Goal: Check status: Check status

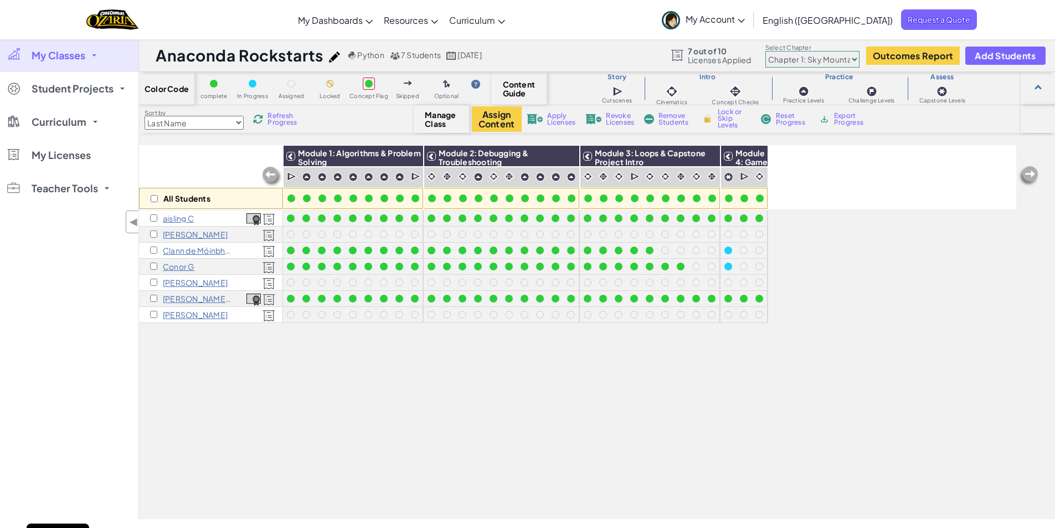
click at [854, 56] on select "Chapter 1: Sky Mountain Chapter 2: The Moon Dancers Chapter 3: The Phoenix Land…" at bounding box center [812, 59] width 94 height 17
select select "5d8a57abe8919b28d5113af1"
click at [766, 51] on select "Chapter 1: Sky Mountain Chapter 2: The Moon Dancers Chapter 3: The Phoenix Land…" at bounding box center [812, 59] width 94 height 17
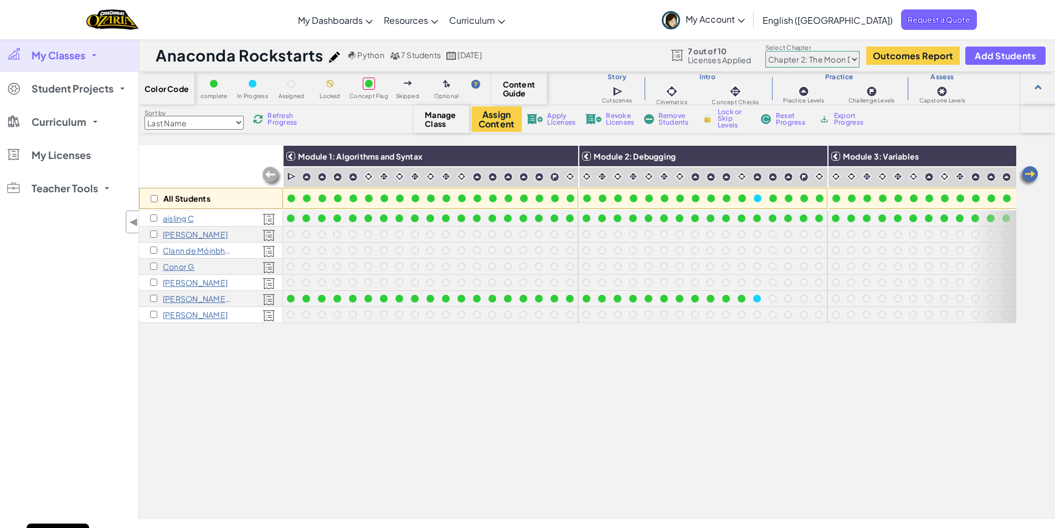
click at [1031, 175] on img at bounding box center [1028, 176] width 22 height 22
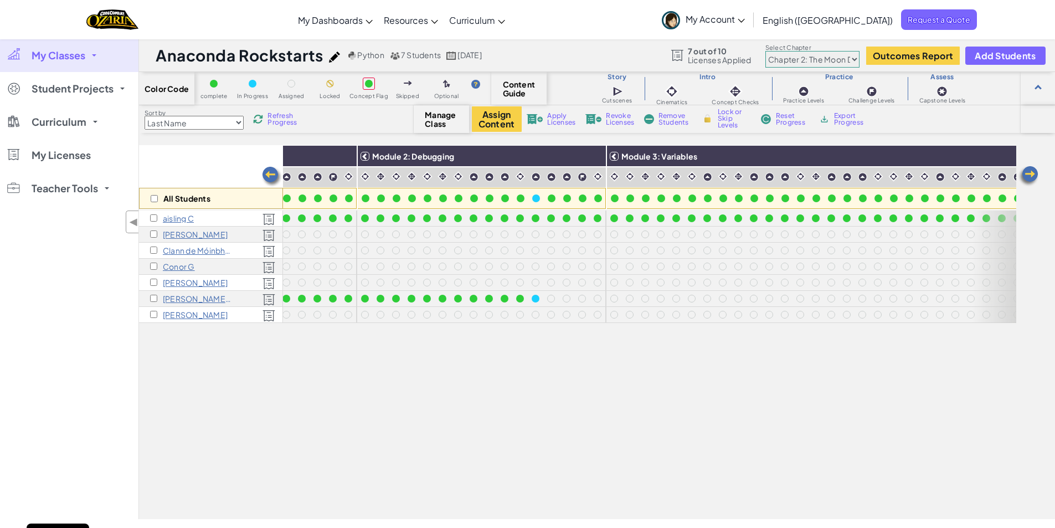
click at [1031, 175] on img at bounding box center [1028, 176] width 22 height 22
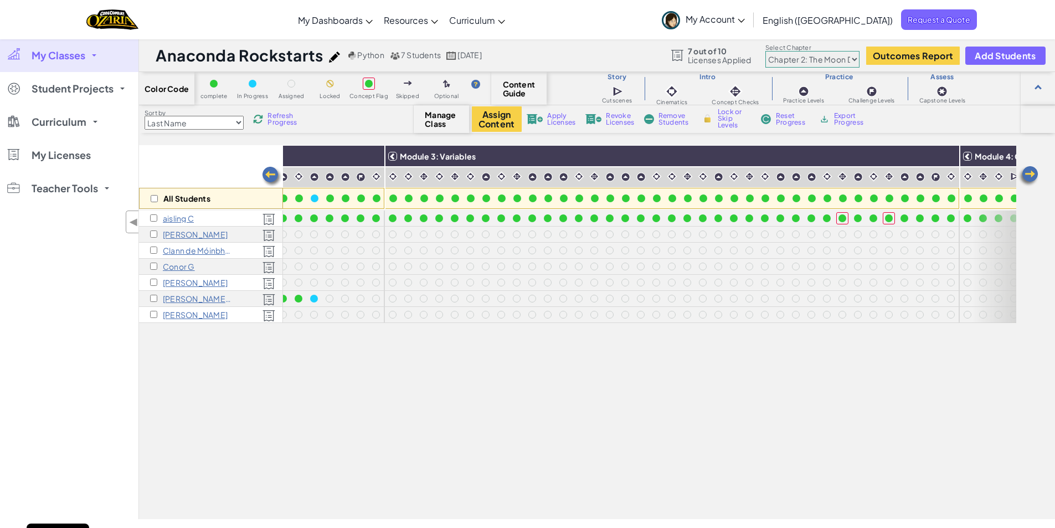
click at [1031, 175] on img at bounding box center [1028, 176] width 22 height 22
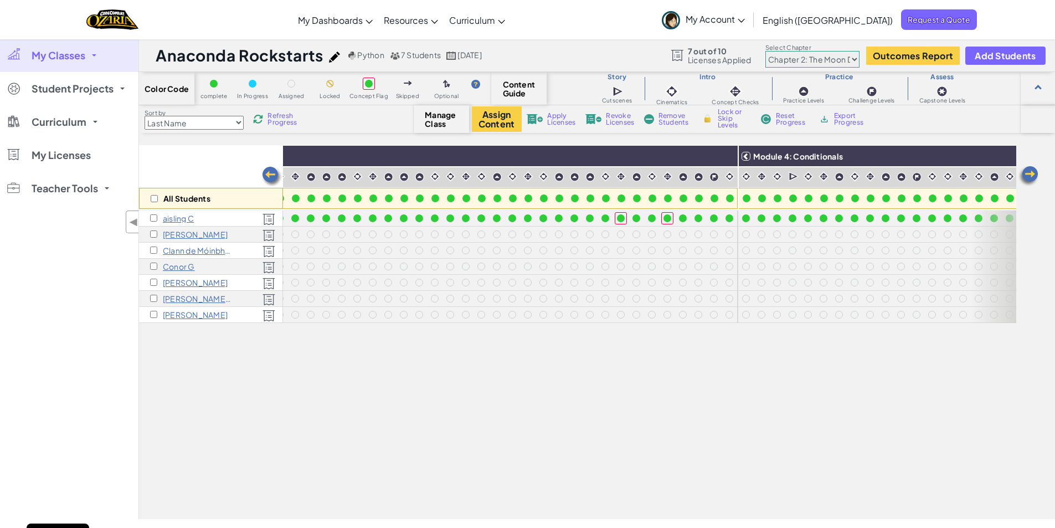
click at [1031, 175] on img at bounding box center [1028, 176] width 22 height 22
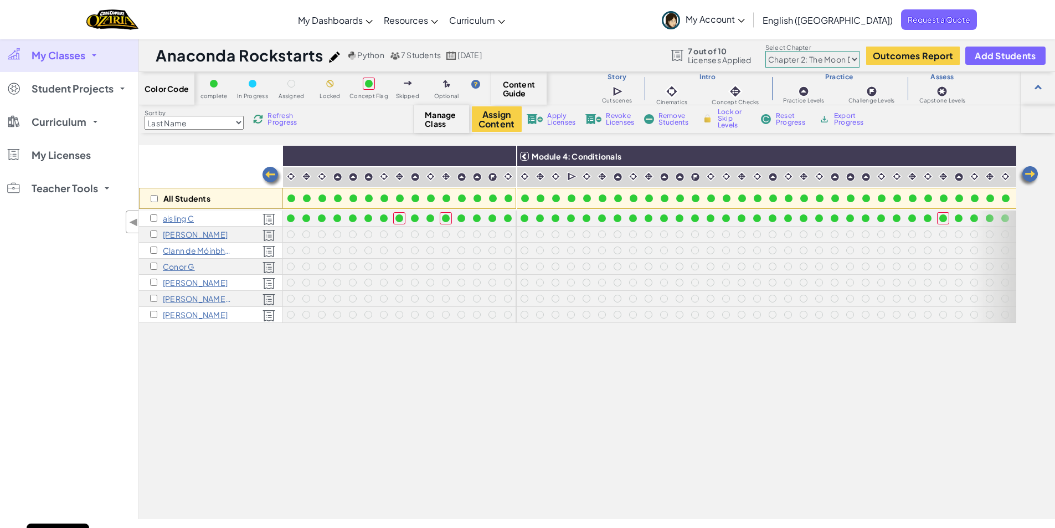
click at [1031, 175] on img at bounding box center [1028, 176] width 22 height 22
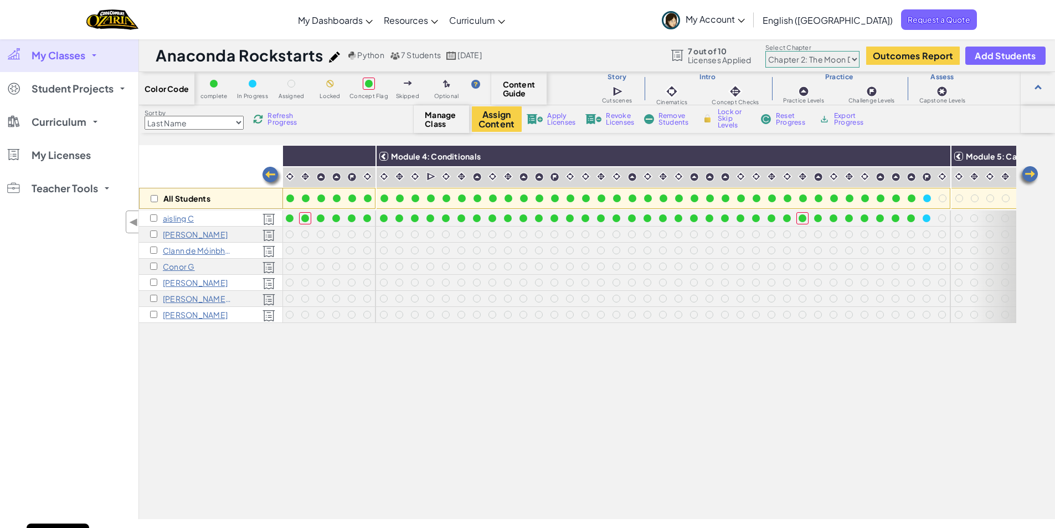
scroll to position [0, 1094]
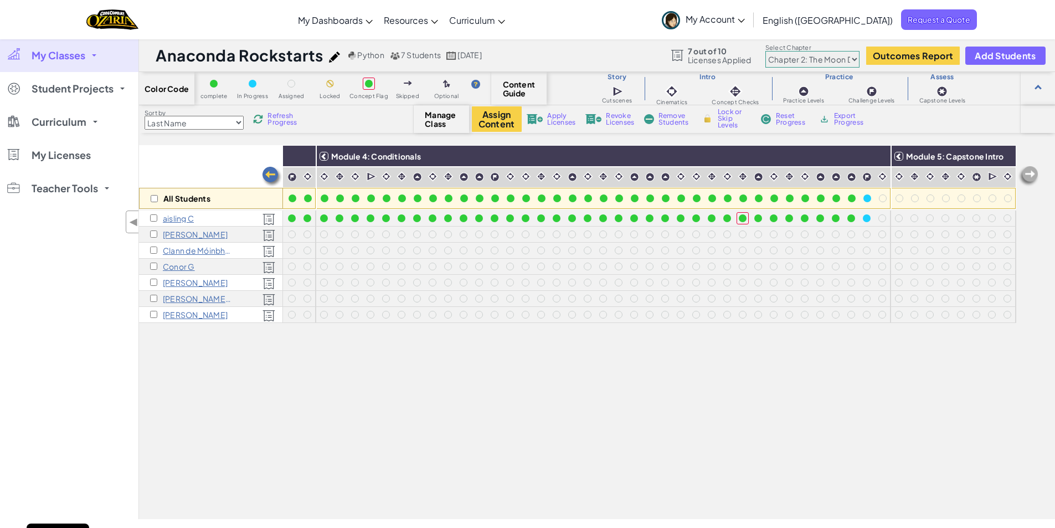
click at [1031, 175] on img at bounding box center [1028, 176] width 22 height 22
click at [363, 20] on span "My Dashboards" at bounding box center [330, 20] width 65 height 12
click at [389, 63] on link "CodeCombat Teacher Dashboard" at bounding box center [375, 63] width 165 height 17
